Goal: Contribute content: Add original content to the website for others to see

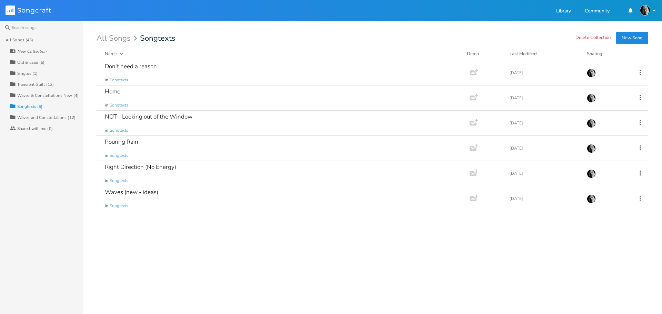
click at [633, 33] on button "New Song" at bounding box center [632, 38] width 32 height 12
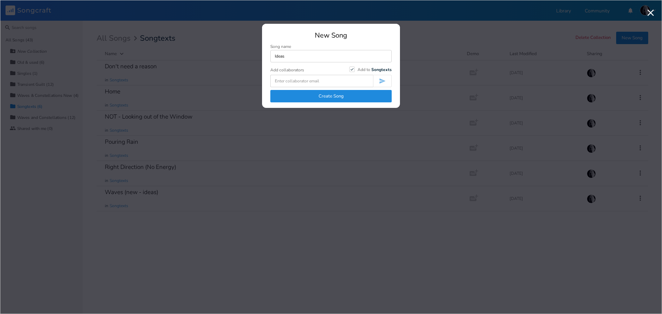
type input "Ideas"
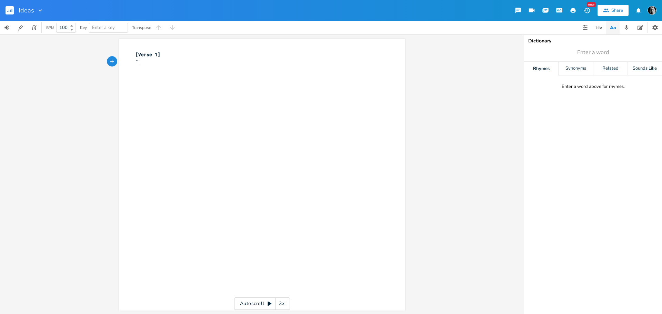
scroll to position [0, 2]
paste textarea
type textarea """
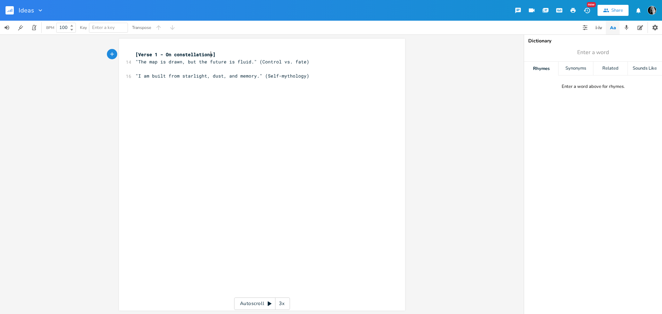
scroll to position [0, 40]
type textarea "- On constellations"
click at [317, 73] on pre ""I am built from starlight, dust, and memory." (Self-mythology)" at bounding box center [258, 75] width 249 height 7
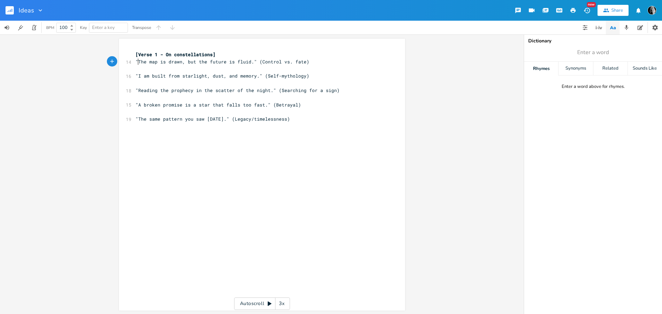
click at [136, 62] on span ""The map is drawn, but the future is fluid." (Control vs. fate)" at bounding box center [222, 62] width 174 height 6
type textarea "The map is drawn, but the future is fluid."
click at [348, 60] on pre ""The map is drawn, but the future is fluid." (Control vs. fate)" at bounding box center [258, 61] width 249 height 7
type textarea "=> EXPAND"
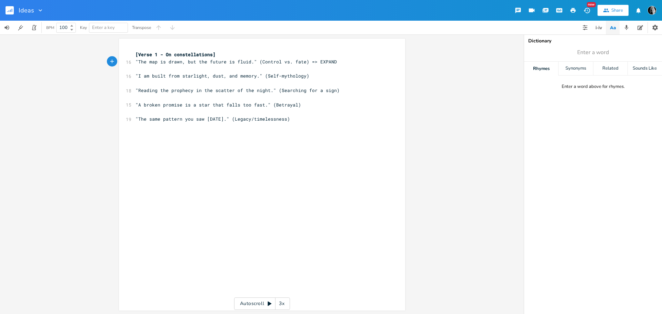
click at [12, 12] on rect "button" at bounding box center [10, 10] width 8 height 8
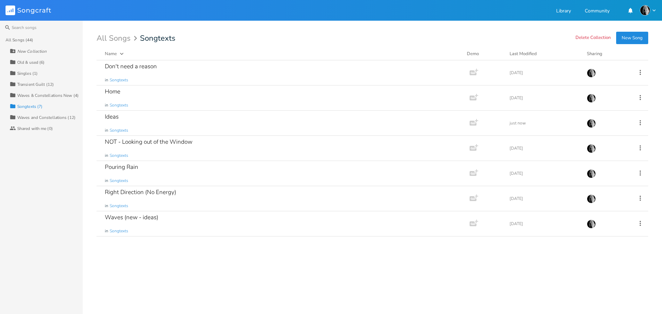
click at [31, 95] on div "Waves & Constellations New (4)" at bounding box center [47, 95] width 61 height 4
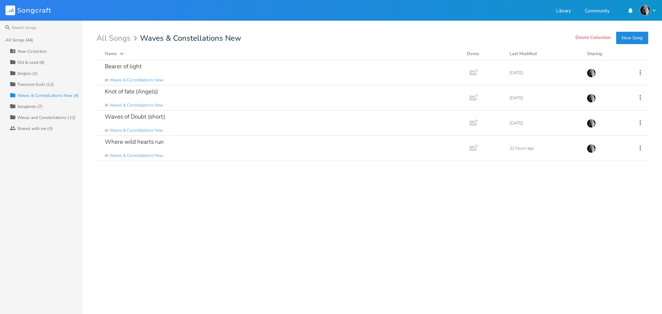
click at [625, 36] on button "New Song" at bounding box center [632, 38] width 32 height 12
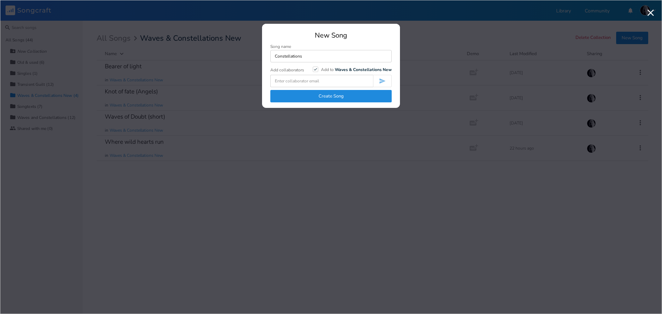
type input "Constellations"
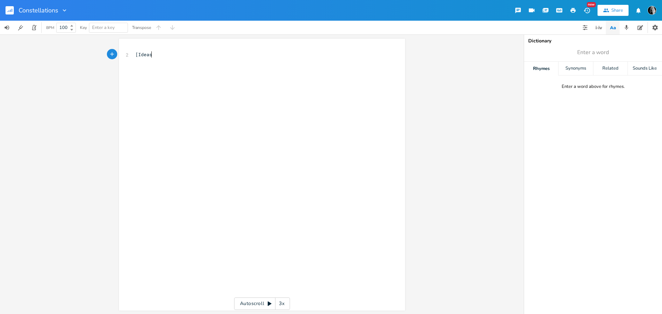
scroll to position [0, 11]
type textarea "Ideas]"
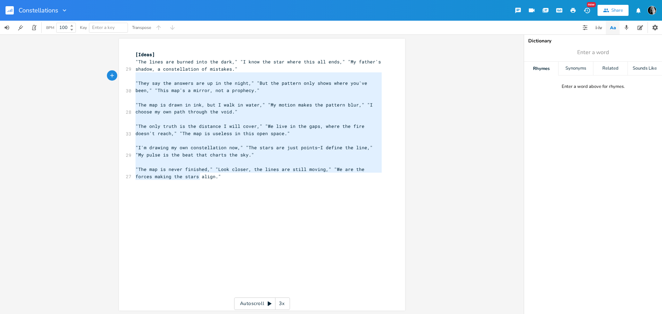
type textarea ""The lines are burned into the dark," "I know the star where this all ends," "M…"
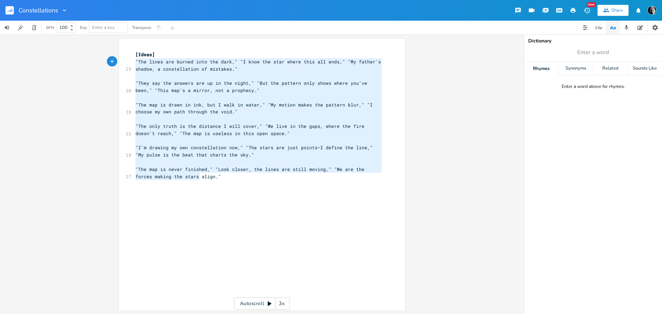
drag, startPoint x: 208, startPoint y: 179, endPoint x: 131, endPoint y: 61, distance: 140.7
click at [131, 61] on div ""The lines are burned into the dark," "I know the star where this all ends," "M…" at bounding box center [262, 175] width 286 height 272
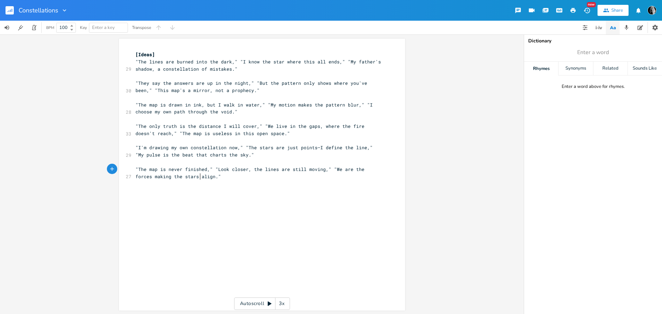
click at [201, 178] on pre ""The map is never finished," "Look closer, the lines are still moving," "We are…" at bounding box center [258, 173] width 249 height 14
type textarea "[Challenge]"
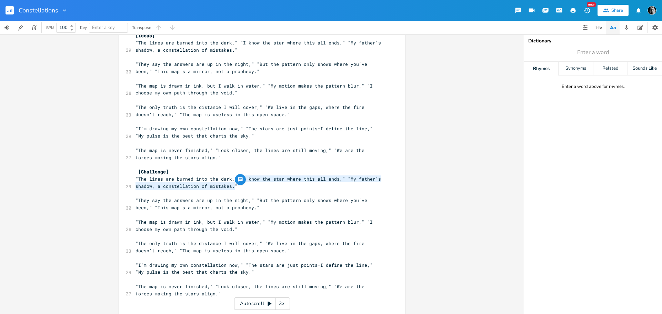
type textarea ""I know the star where this all en"
drag, startPoint x: 236, startPoint y: 176, endPoint x: 329, endPoint y: 179, distance: 93.5
click at [329, 179] on span ""The lines are burned into the dark," "I know the star where this all ends," "M…" at bounding box center [259, 182] width 248 height 13
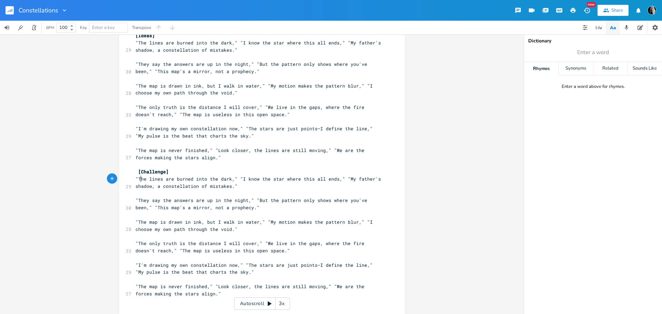
click at [140, 178] on span ""The lines are burned into the dark," "I know the star where this all ends," "M…" at bounding box center [259, 182] width 248 height 13
type textarea "," "I know the star where this all ends," ""
type textarea """
type textarea "," ""
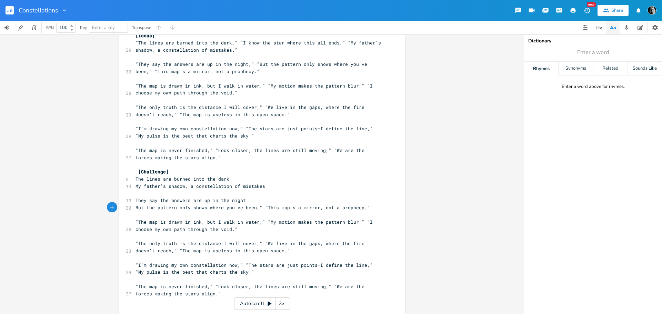
type textarea "," ""
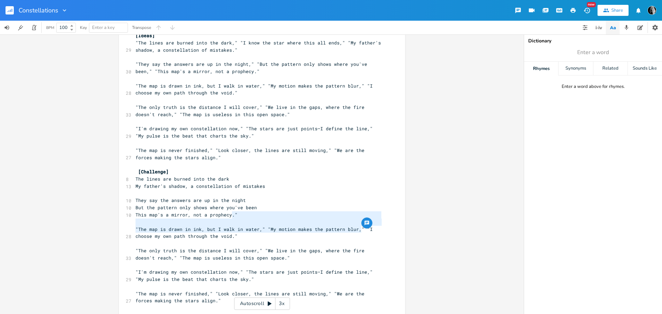
type textarea "" "The map is drawn in ink, but I walk in water," "My motion makes the pattern …"
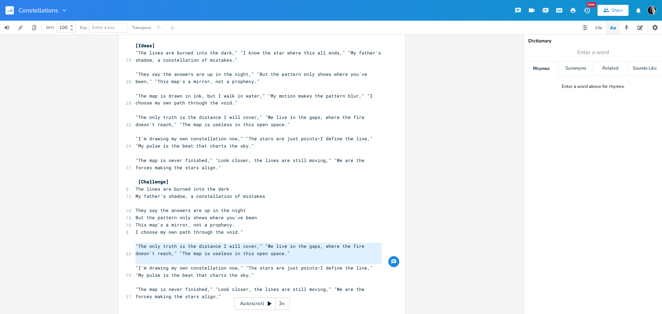
type textarea ""The only truth is the distance I will cover," "We live in the gaps, where the …"
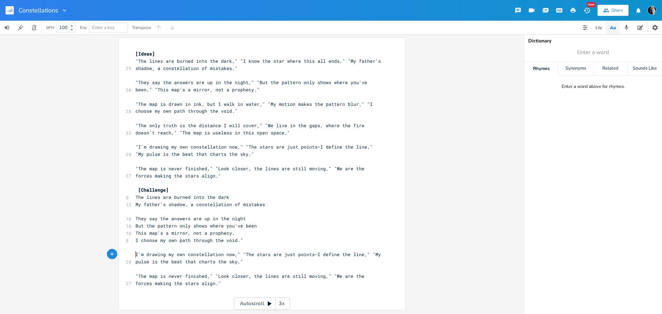
scroll to position [1, 0]
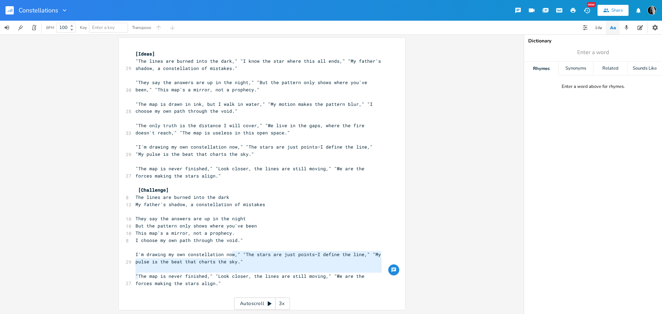
type textarea "," "The stars are just points—I define the line," "My pulse is the beat that ch…"
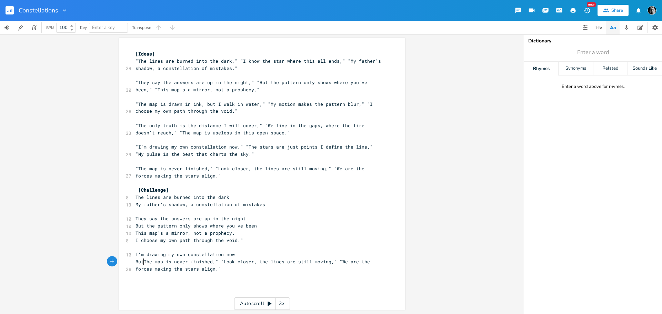
type textarea "But t"
type textarea "," "Look closer,"
type textarea "T"
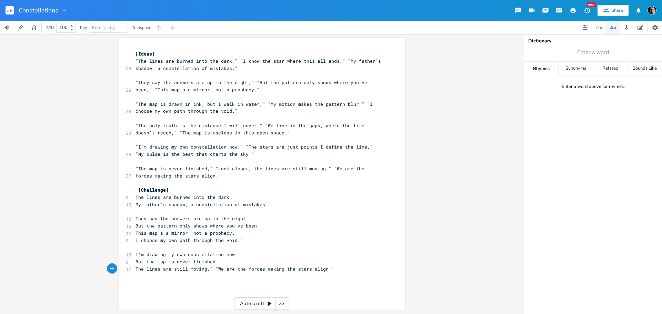
type textarea "," "We are the forces making the stars align.""
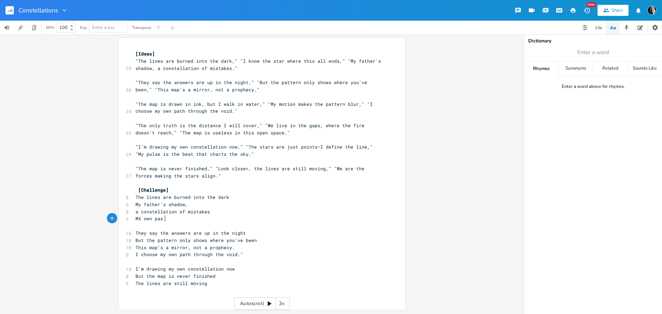
scroll to position [0, 27]
type textarea "MX own past"
type textarea "y"
type textarea "past"
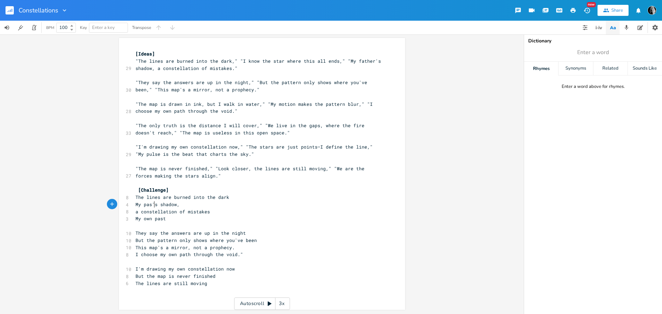
scroll to position [0, 8]
type textarea "My own past"
type textarea "stars"
type textarea "This map's a mirror, not a prophecy."
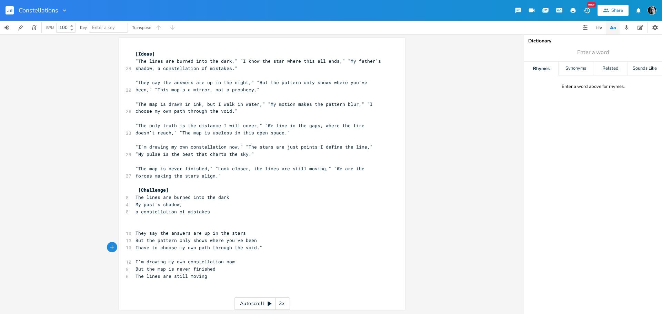
type textarea "have to"
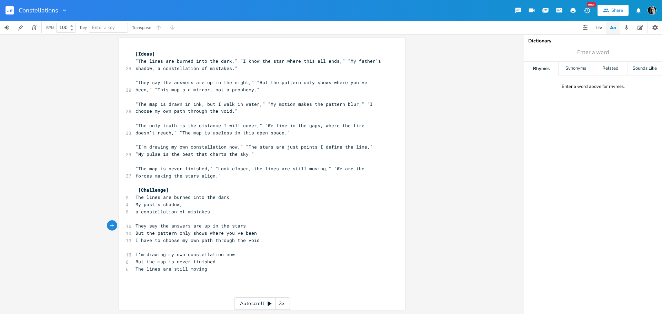
type textarea "("
type textarea ")"
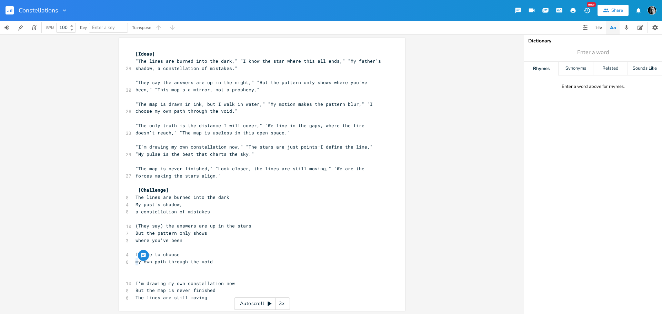
type textarea "M"
type textarea "A"
click at [193, 211] on span "A constellation of mistakes" at bounding box center [172, 212] width 74 height 6
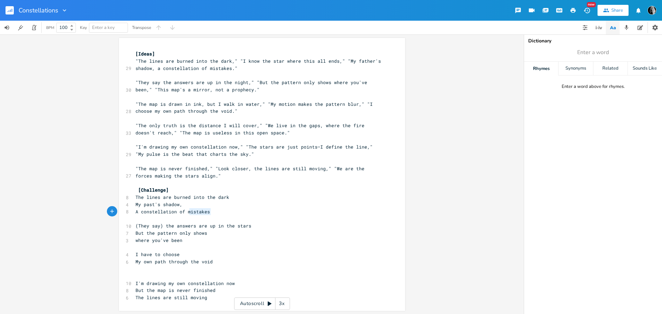
click at [193, 211] on span "A constellation of mistakes" at bounding box center [172, 212] width 74 height 6
type textarea "mistakes"
click at [226, 204] on icon "button" at bounding box center [227, 205] width 3 height 3
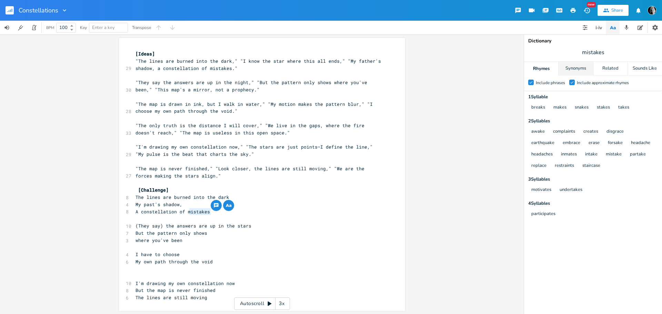
click at [573, 73] on div "Synonyms" at bounding box center [575, 69] width 34 height 14
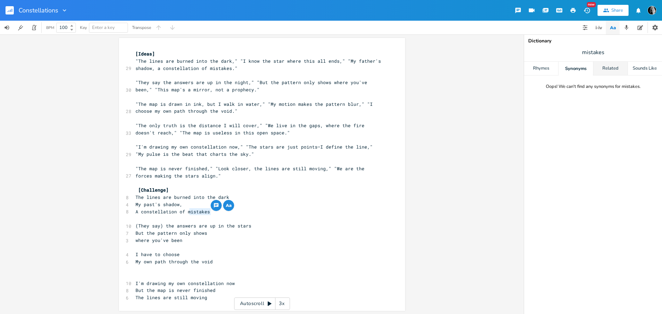
click at [608, 71] on div "Related" at bounding box center [610, 69] width 34 height 14
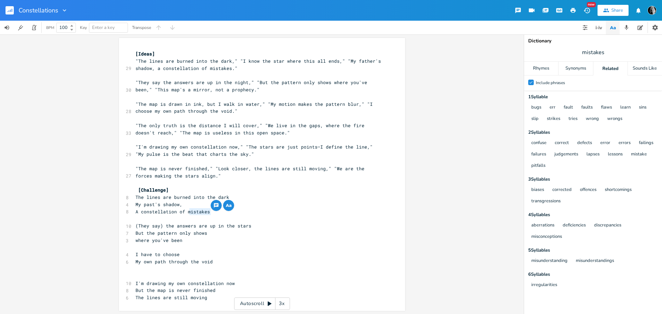
click at [199, 213] on span "A constellation of mistakes" at bounding box center [172, 212] width 74 height 6
type textarea "failures"
type textarea "Learning from my mistakes"
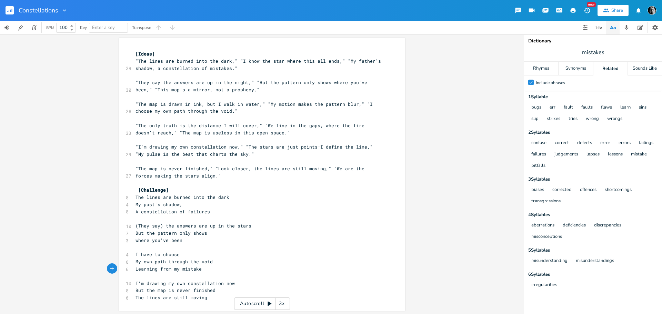
scroll to position [0, 55]
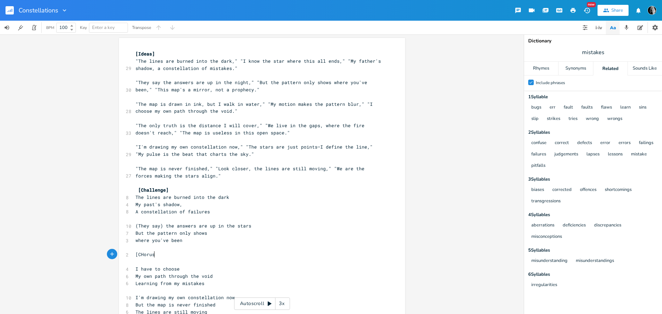
type textarea "[CHorus]"
type textarea "h"
type textarea "COnstellations"
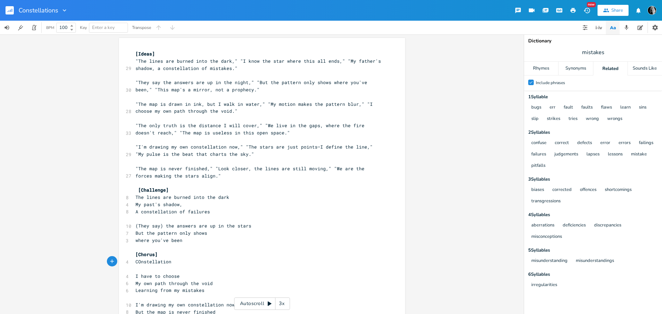
scroll to position [0, 30]
type textarea "o"
type textarea "My life ain't defined by"
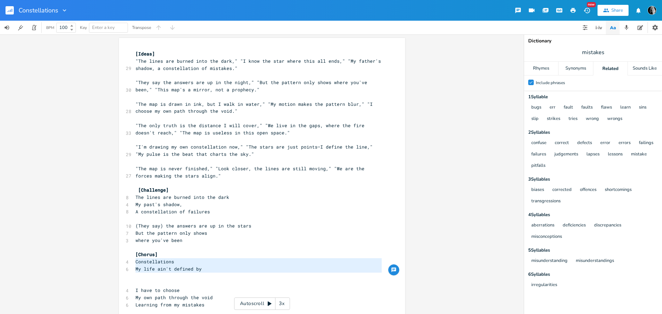
type textarea "Constellations My life ain't defined by"
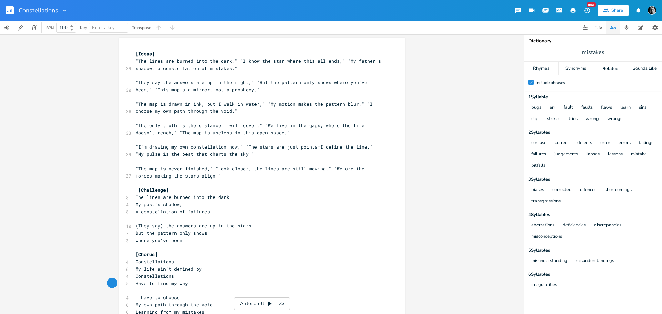
scroll to position [0, 42]
type textarea "Have to find my way"
type textarea "own"
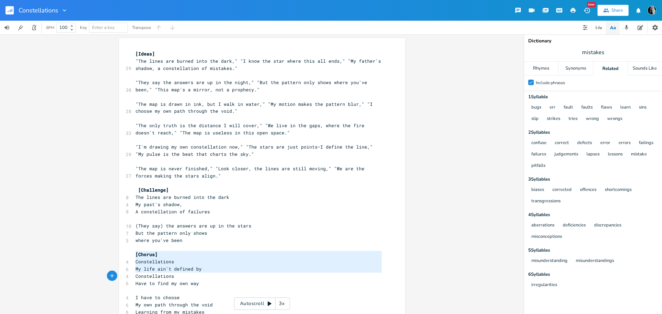
type textarea "[Chorus] Constellations My life ain't defined by Constellations Have to find my…"
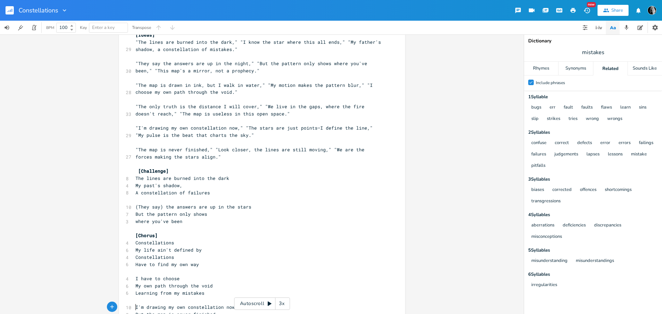
scroll to position [41, 0]
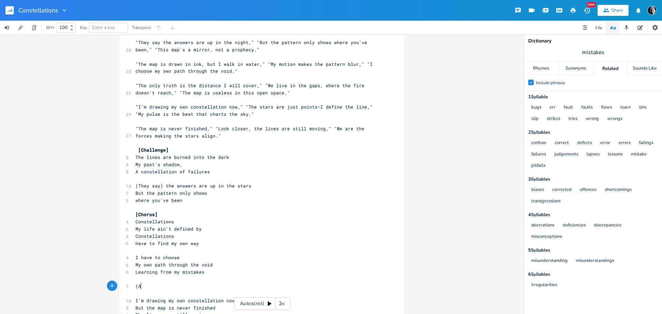
type textarea "(A)"
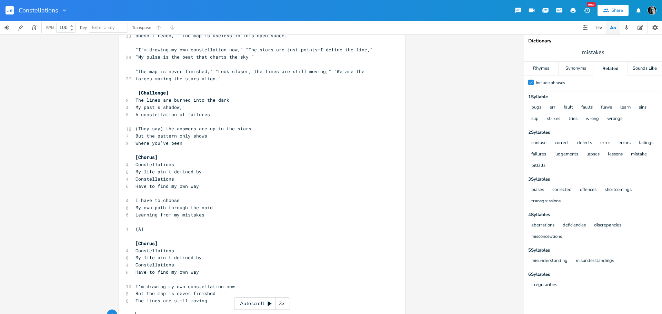
scroll to position [112, 0]
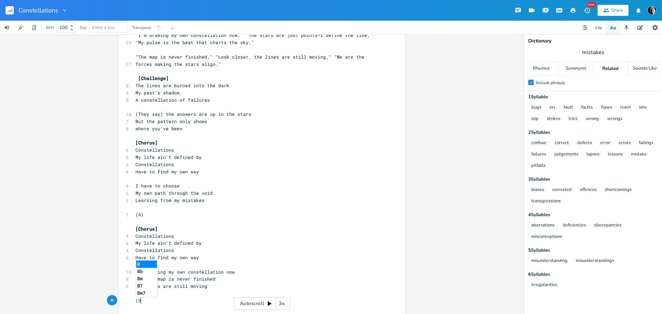
type textarea "(B)"
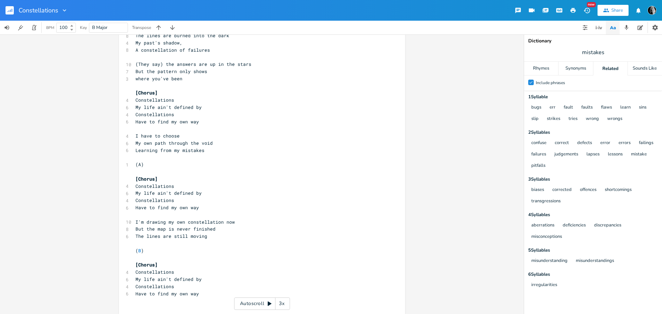
scroll to position [178, 0]
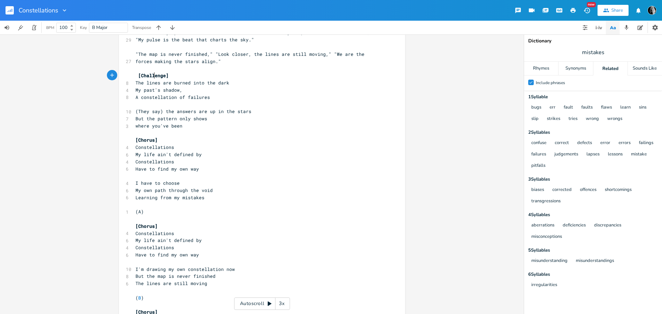
click at [151, 76] on span "[Challenge]" at bounding box center [153, 75] width 30 height 6
type textarea "Verse 1"
type textarea "[Verse 1]"
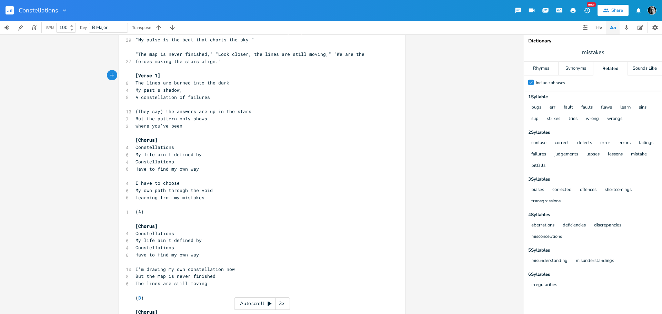
type textarea "[Verse 1]"
paste textarea "1"
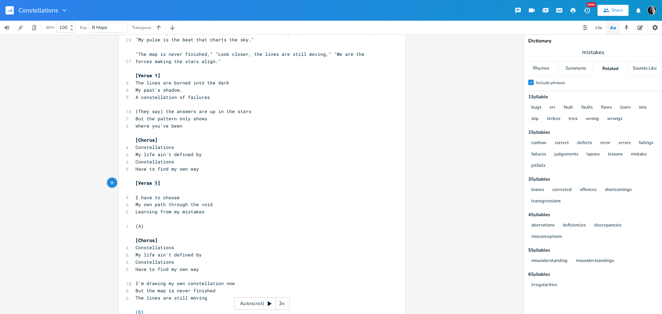
type textarea "2"
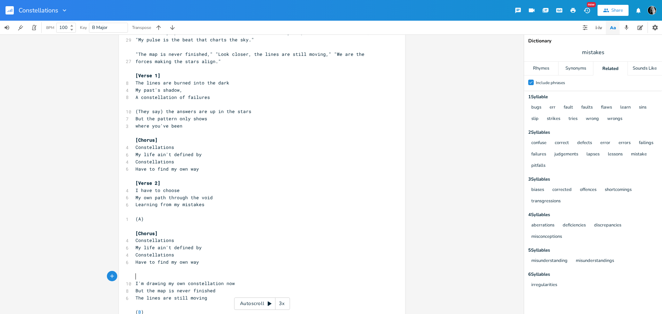
paste textarea "Verse"
type textarea "Brdige"
type textarea "idge"
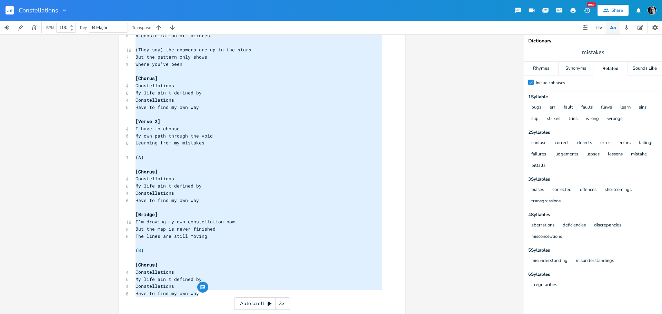
scroll to position [192, 0]
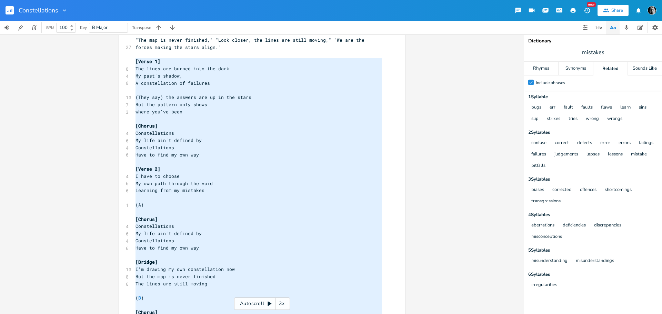
type textarea "[Verse 1] The lines are burned into the dark My past's shadow, A constellation …"
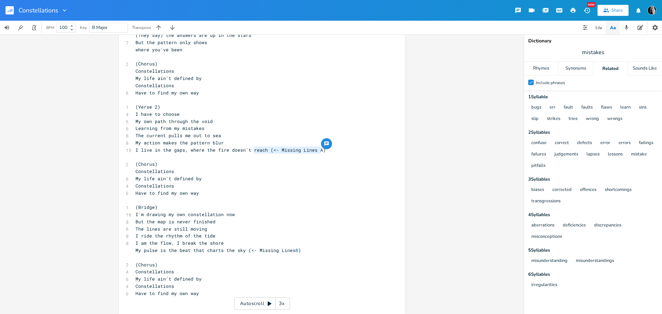
type textarea "(<- Missing Lines A)"
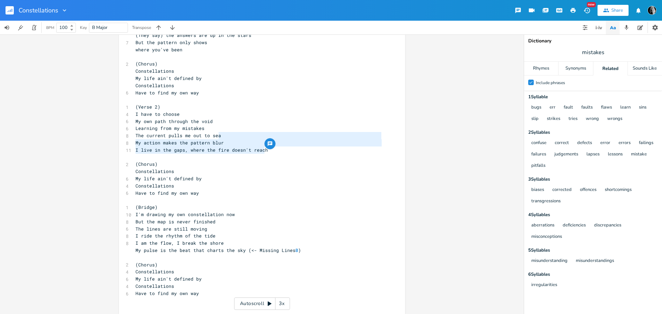
type textarea "My action makes the pattern blur I live in the gaps, where the fire doesn't rea…"
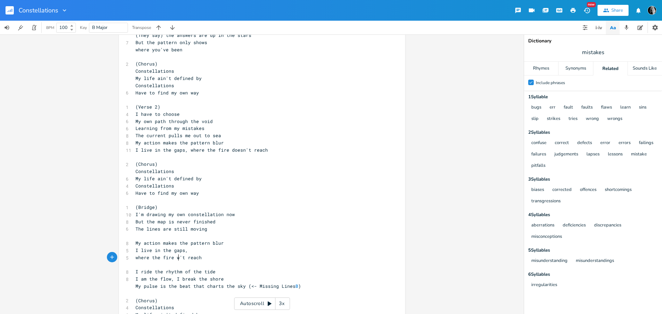
scroll to position [0, 9]
type textarea "won"
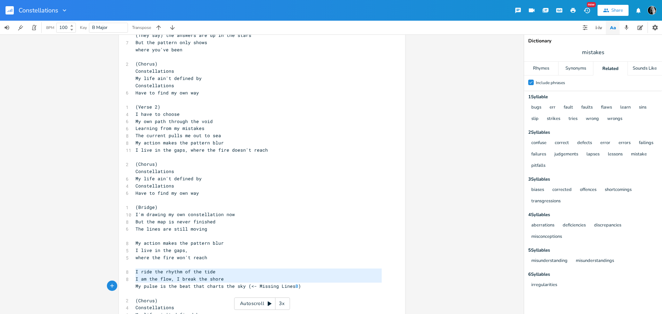
type textarea "I ride the rhythm of the tide I am the flow, I break the shore My pulse is the …"
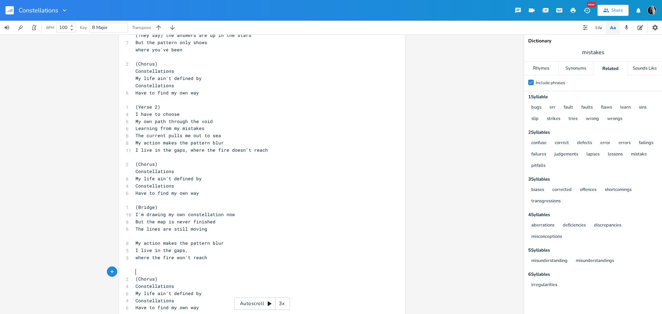
scroll to position [191, 0]
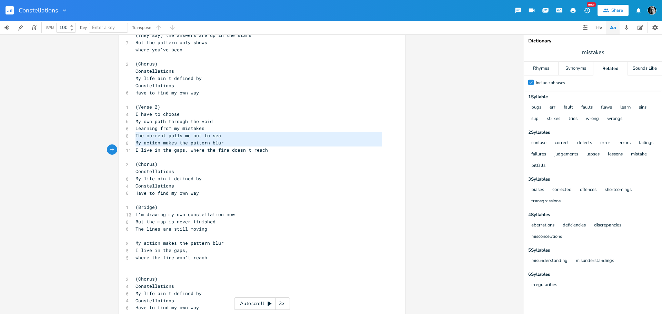
type textarea "The current pulls me out to sea My action makes the pattern blur I live in the …"
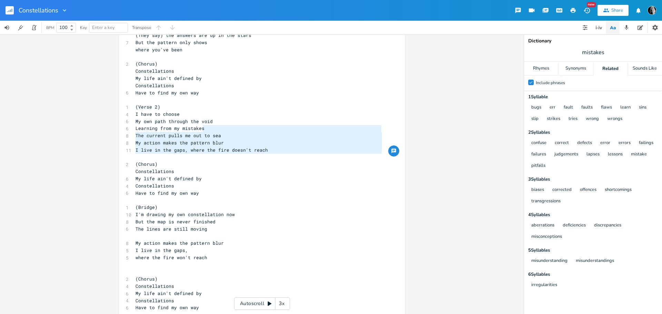
type textarea "The current pulls me out to sea My action makes the pattern blur I live in the …"
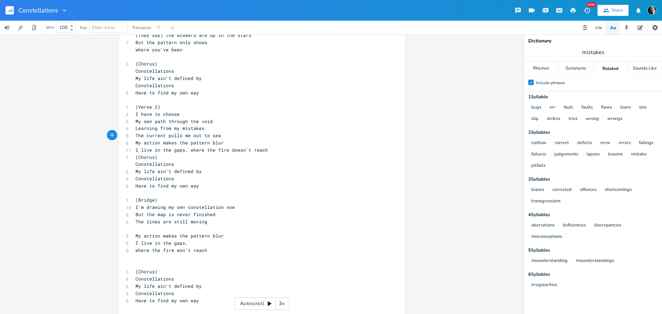
type textarea "The current pulls me out to sea My action makes the pattern blur I live in the …"
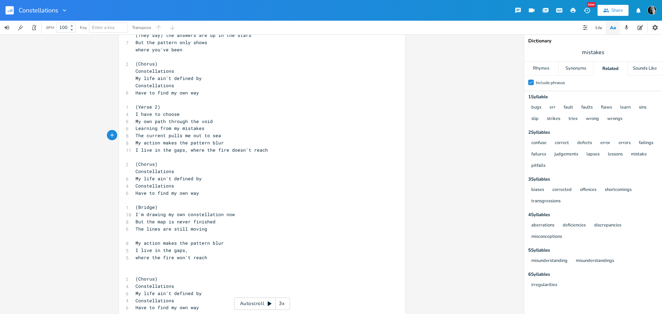
type textarea "The current pulls me out to sea"
type textarea "My action makes the pattern blur"
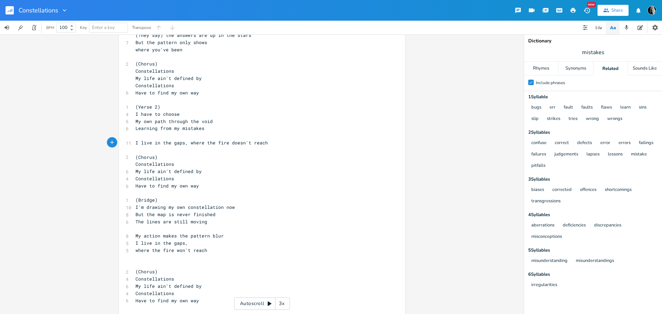
type textarea "I live in the gaps, where the fire doesn't reach"
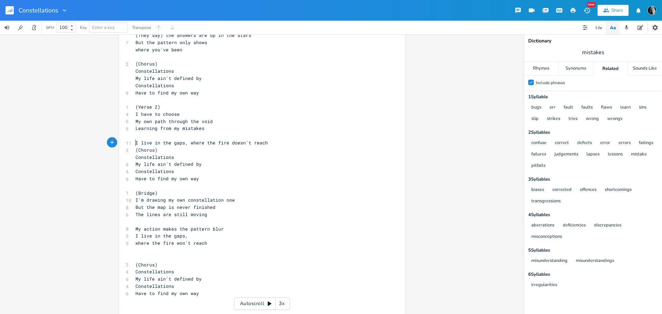
type textarea "I live in the gaps, where the fire doesn't reach"
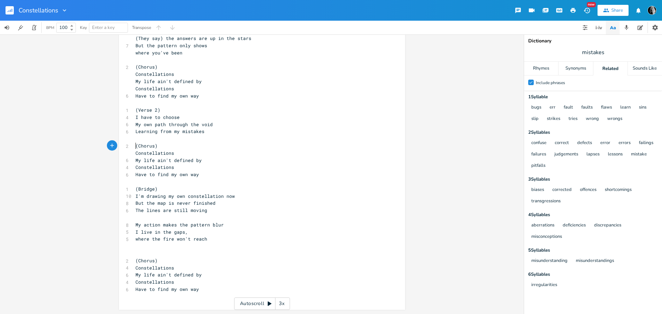
scroll to position [188, 0]
type textarea "#"
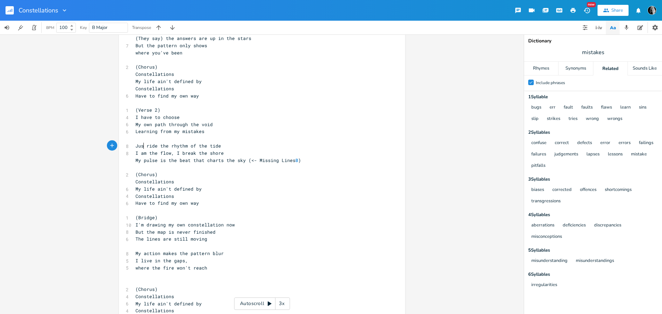
scroll to position [0, 7]
type textarea "Just"
type textarea "ing"
type textarea "Now"
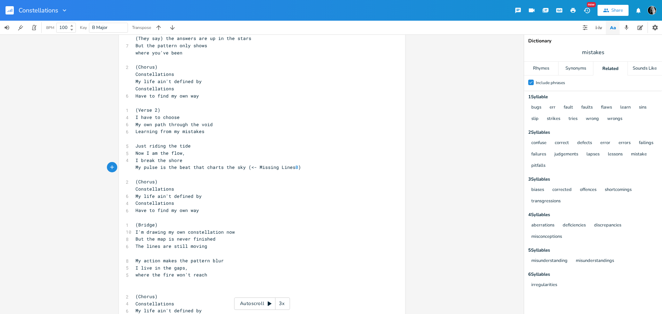
type textarea "My pulse is the beat that charts the sky (<- Missing Lines B)"
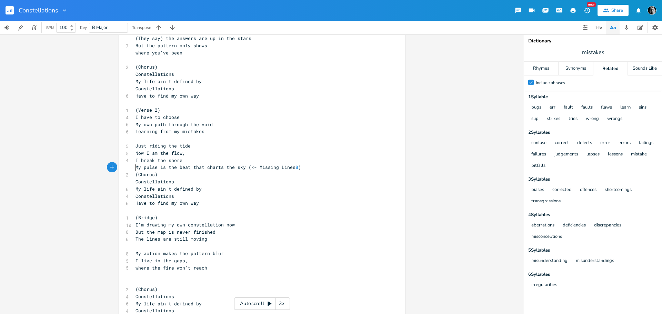
type textarea "My pulse is the beat that charts the sky (<- Missing Lines B)"
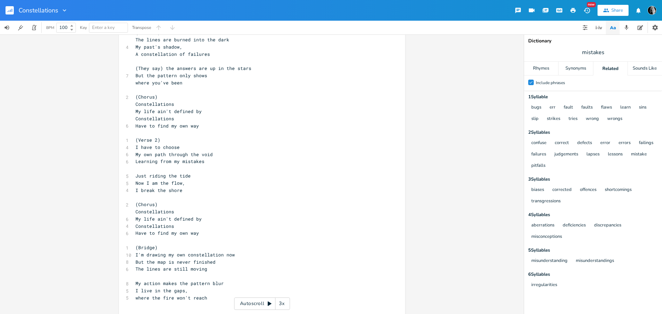
scroll to position [0, 0]
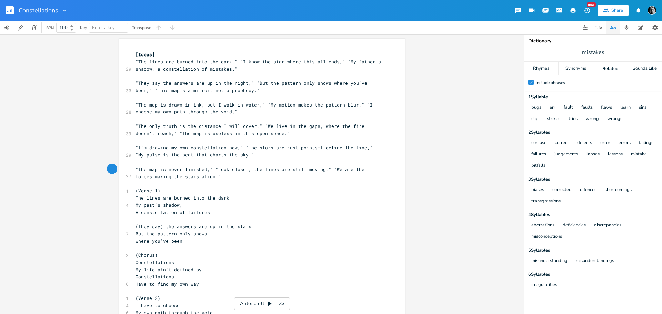
click at [205, 176] on pre ""The map is never finished," "Look closer, the lines are still moving," "We are…" at bounding box center [258, 173] width 249 height 14
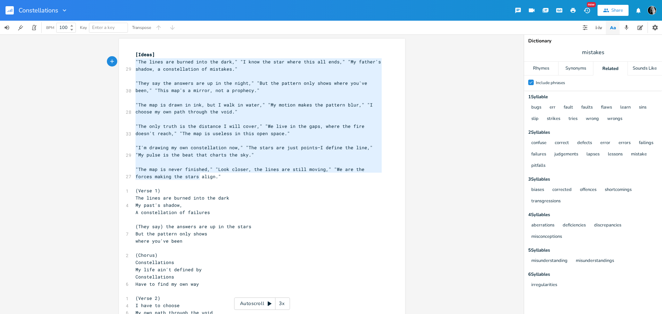
type textarea "[Ideas] "The lines are burned into the dark," "I know the star where this all e…"
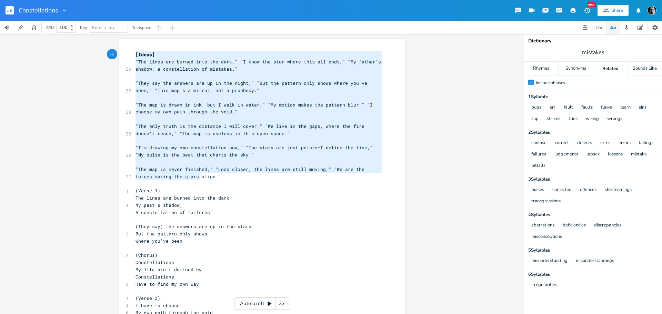
drag, startPoint x: 205, startPoint y: 176, endPoint x: 87, endPoint y: 56, distance: 168.2
click at [87, 56] on div "[Ideas] "The lines are burned into the dark," "I know the star where this all e…" at bounding box center [262, 174] width 524 height 280
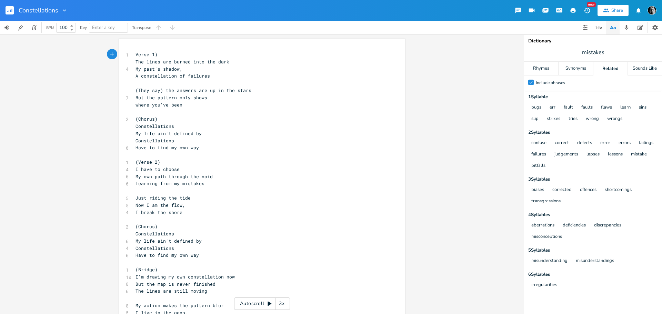
type textarea "["
type textarea "[Verse 1]"
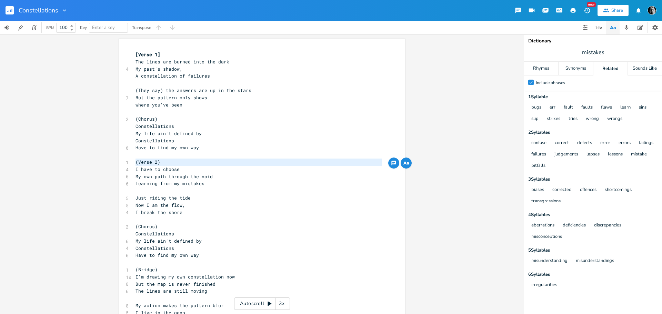
type textarea "(Verse 2)"
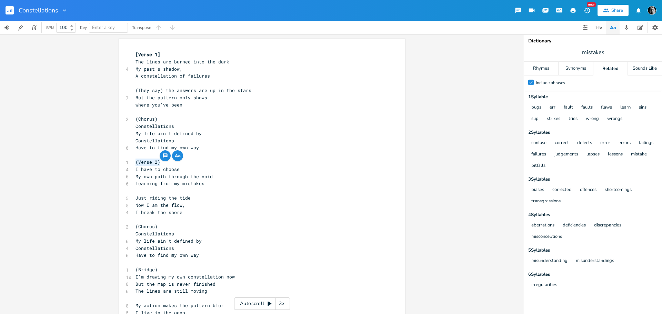
paste textarea
type textarea "2"
type textarea "[Chorus]"
type textarea "(Chorus)"
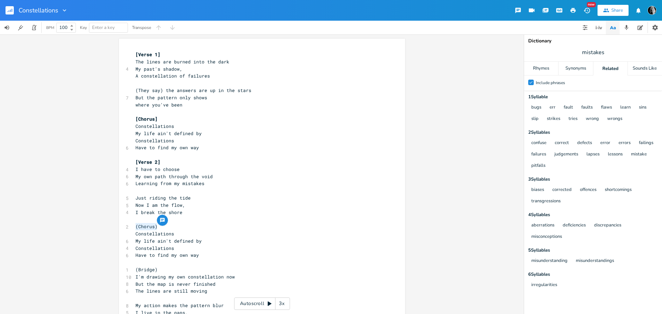
paste textarea
type textarea "]"
type textarea "["
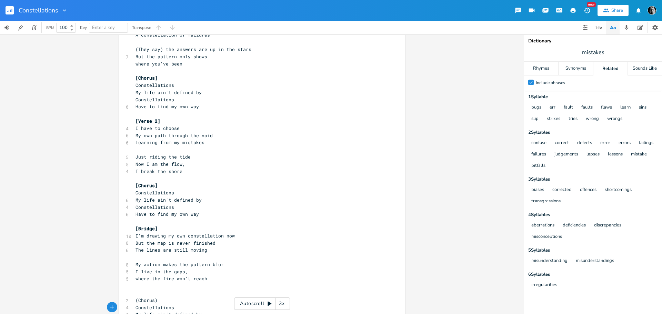
scroll to position [62, 0]
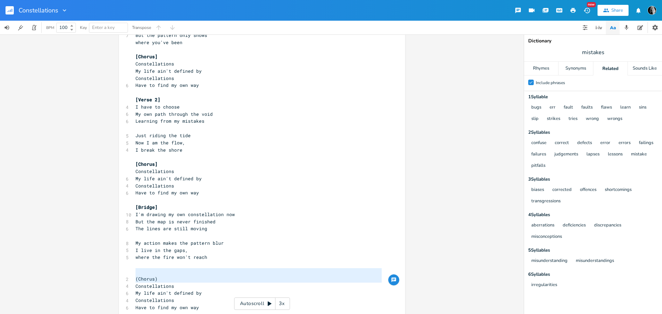
type textarea "(Chorus)"
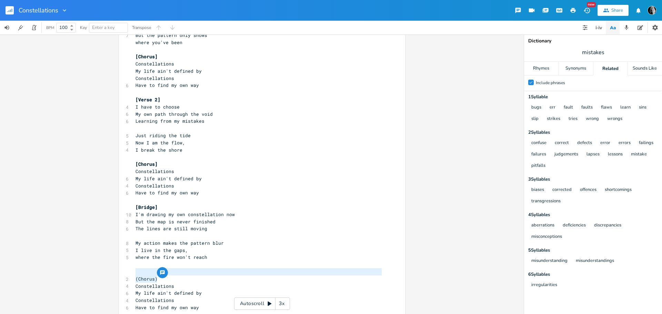
paste textarea
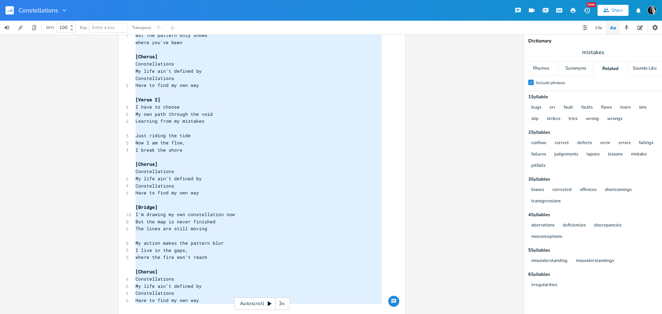
type textarea "[Verse 1] The lines are burned into the dark My past's shadow, A constellation …"
click at [343, 231] on pre "The lines are still moving" at bounding box center [258, 228] width 249 height 7
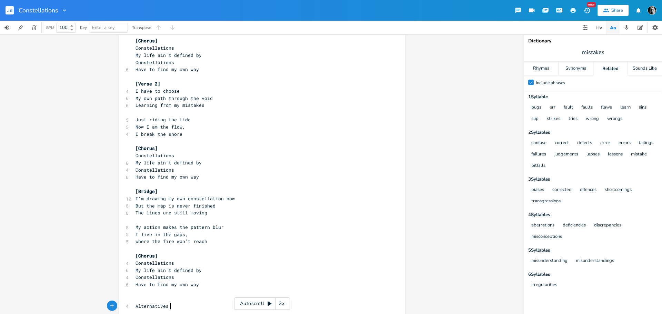
scroll to position [0, 26]
type textarea "Alternatives to stellar grid:"
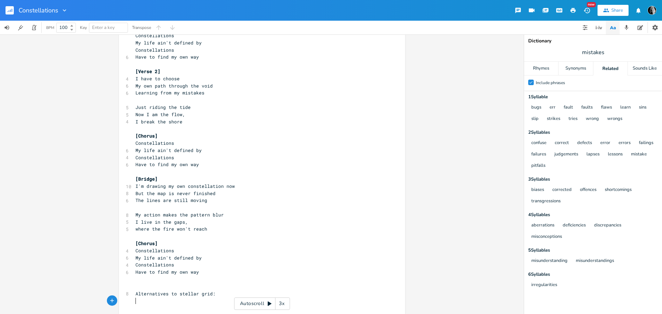
scroll to position [112, 0]
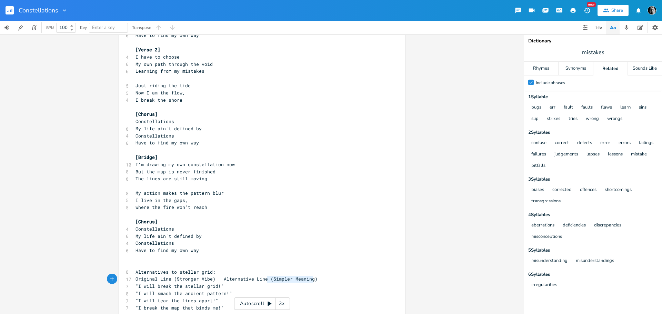
type textarea "Alternative Line (Simpler Meaning)"
click at [197, 69] on span "Learning from my mistakes" at bounding box center [169, 71] width 69 height 6
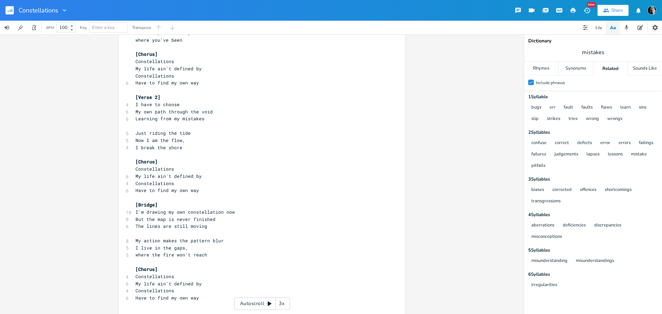
scroll to position [15, 0]
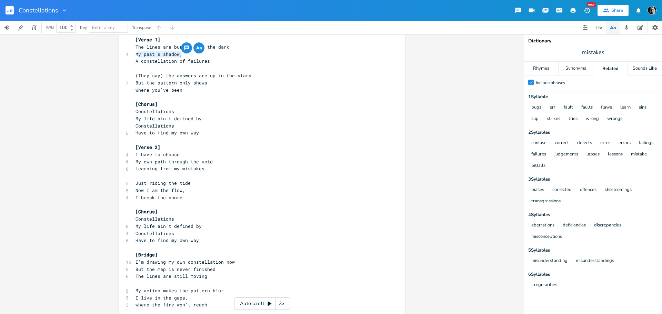
type textarea "My past's shadow,"
click at [209, 131] on pre "Have to find my own way" at bounding box center [258, 132] width 249 height 7
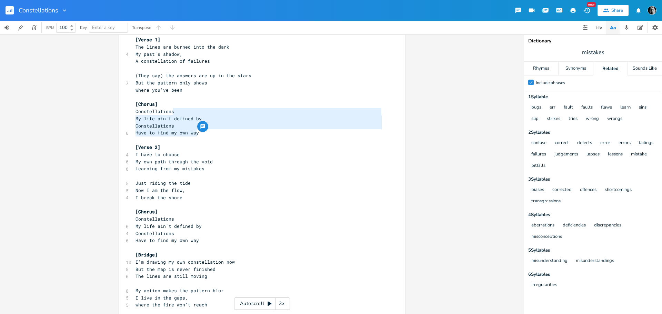
type textarea "Constellations My life ain't defined by Constellations Have to find my own way"
paste textarea
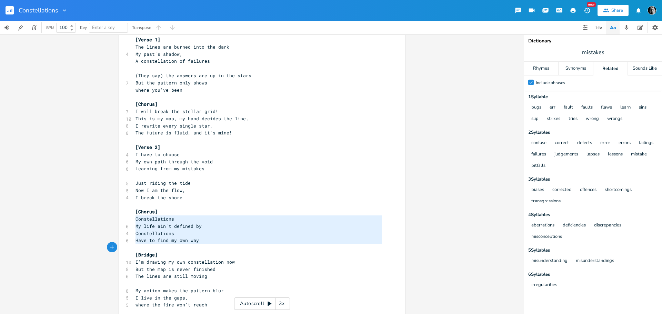
type textarea "Constellations My life ain't defined by Constellations Have to find my own way"
paste textarea
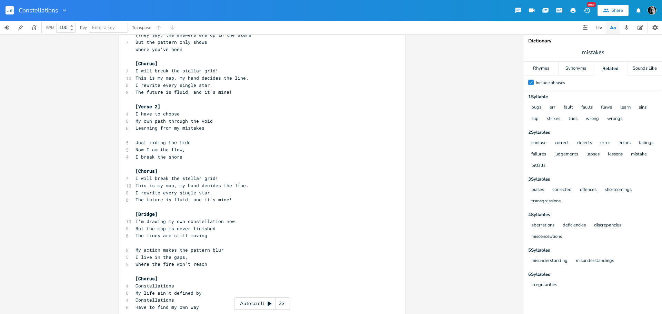
scroll to position [77, 0]
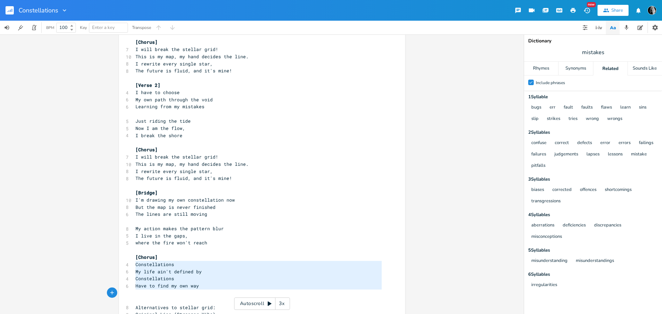
type textarea "Constellations My life ain't defined by Constellations Have to find my own way"
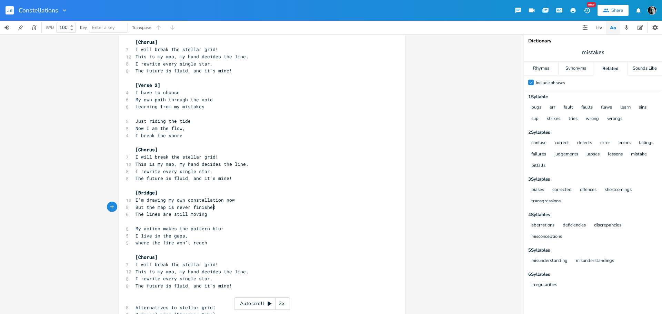
click at [214, 208] on pre "But the map is never finished" at bounding box center [258, 207] width 249 height 7
type textarea ","
click at [197, 235] on pre "I live in the gaps," at bounding box center [258, 235] width 249 height 7
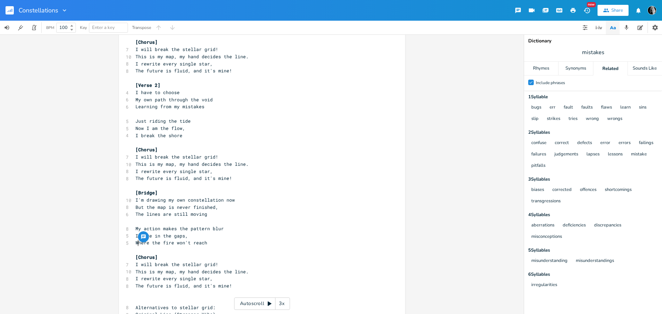
type textarea "W"
click at [479, 69] on div "x [Verse 1] The lines are burned into the dark 4 My past's shadow, A constellat…" at bounding box center [262, 174] width 524 height 280
